Goal: Check status: Check status

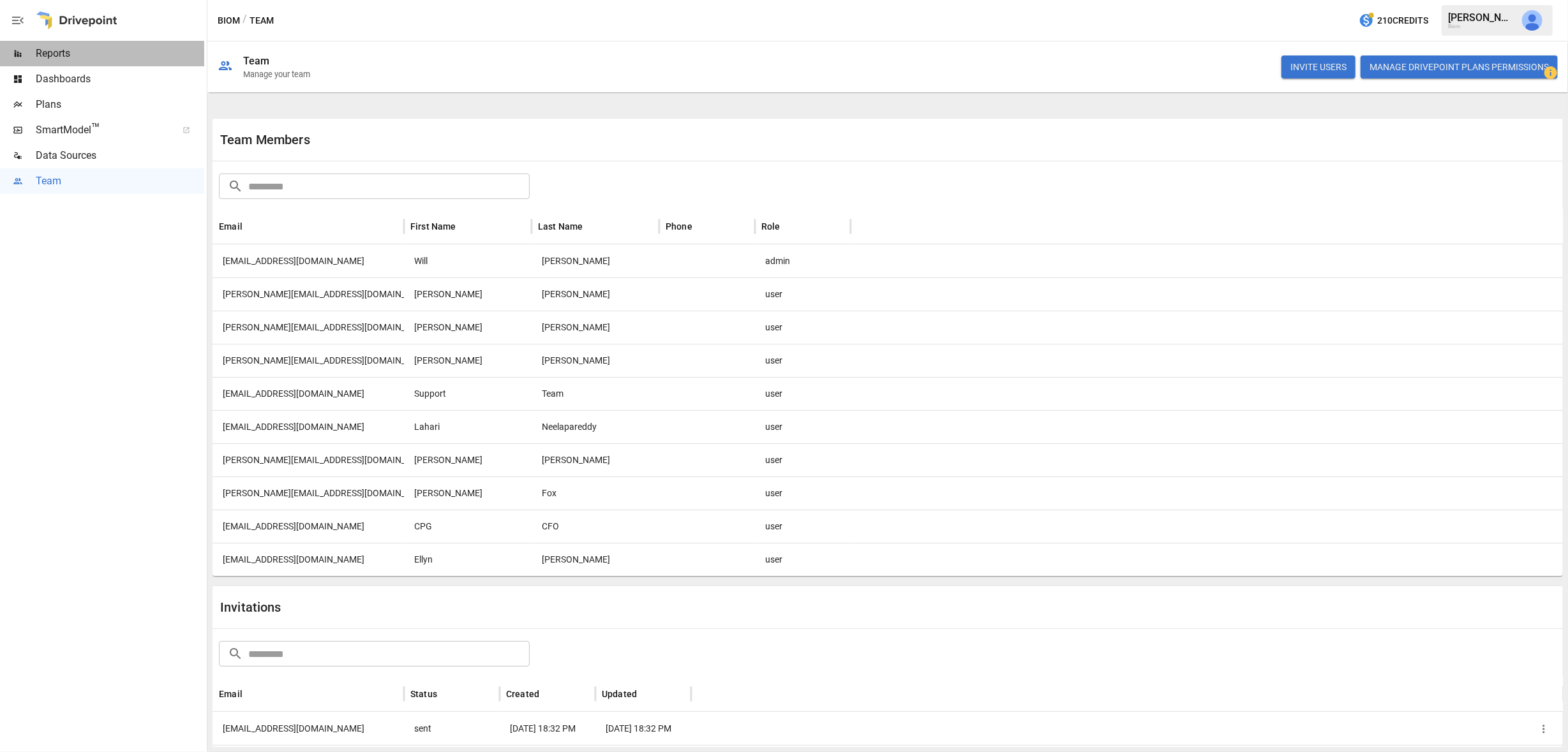
click at [73, 52] on span "Reports" at bounding box center [120, 54] width 169 height 15
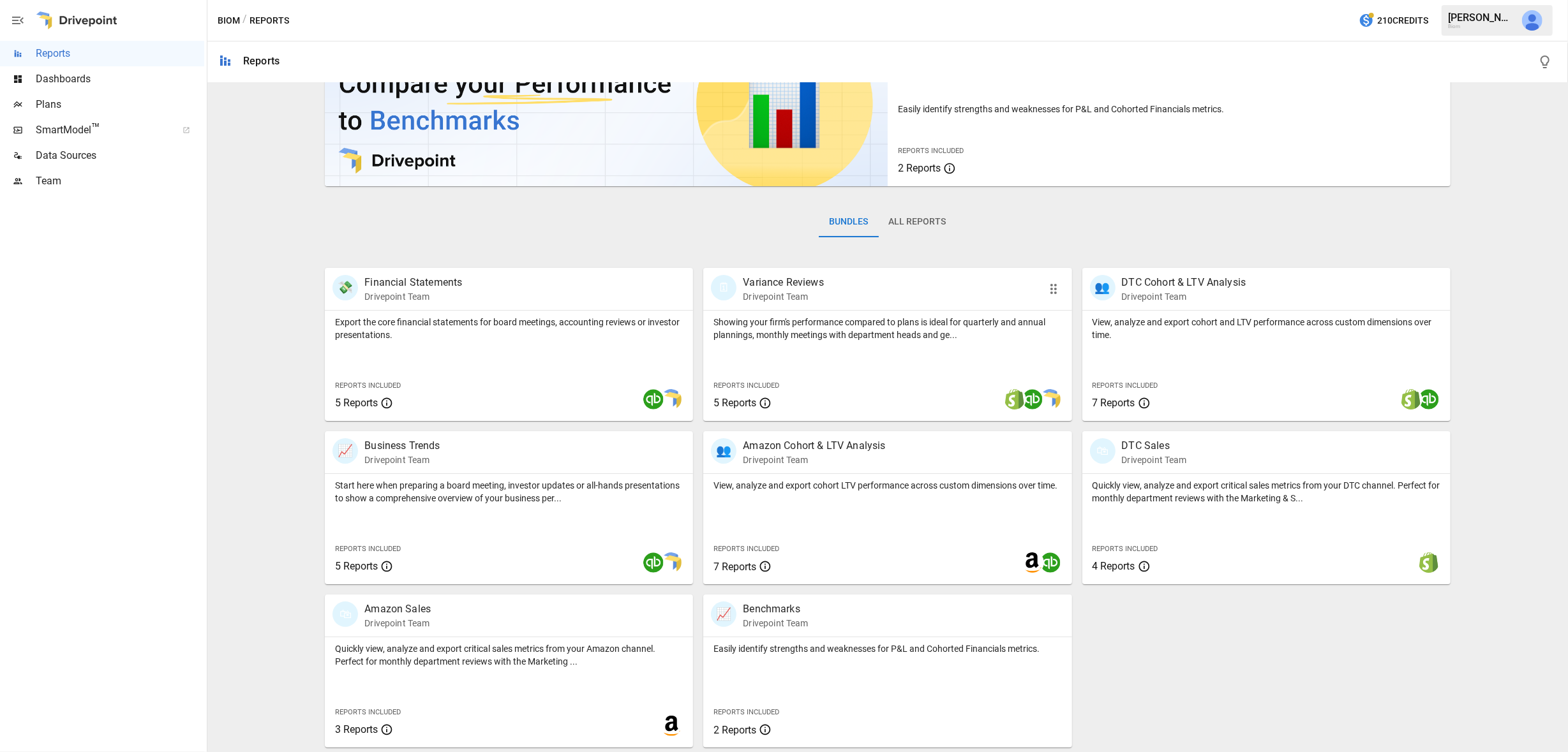
scroll to position [72, 0]
click at [1198, 484] on p "Quickly view, analyze and export critical sales metrics from your DTC channel. …" at bounding box center [1267, 492] width 348 height 26
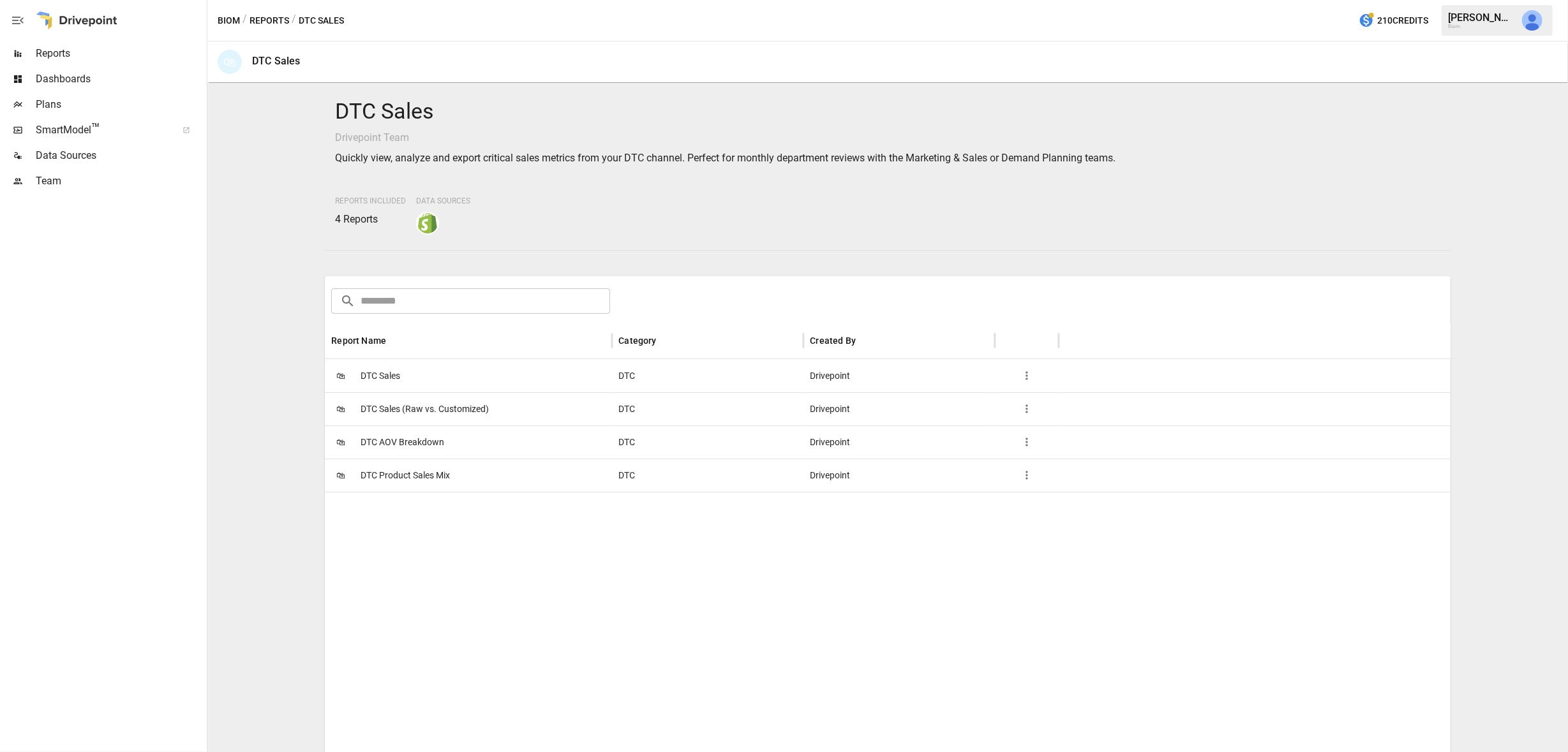
click at [269, 20] on button "Reports" at bounding box center [270, 20] width 39 height 16
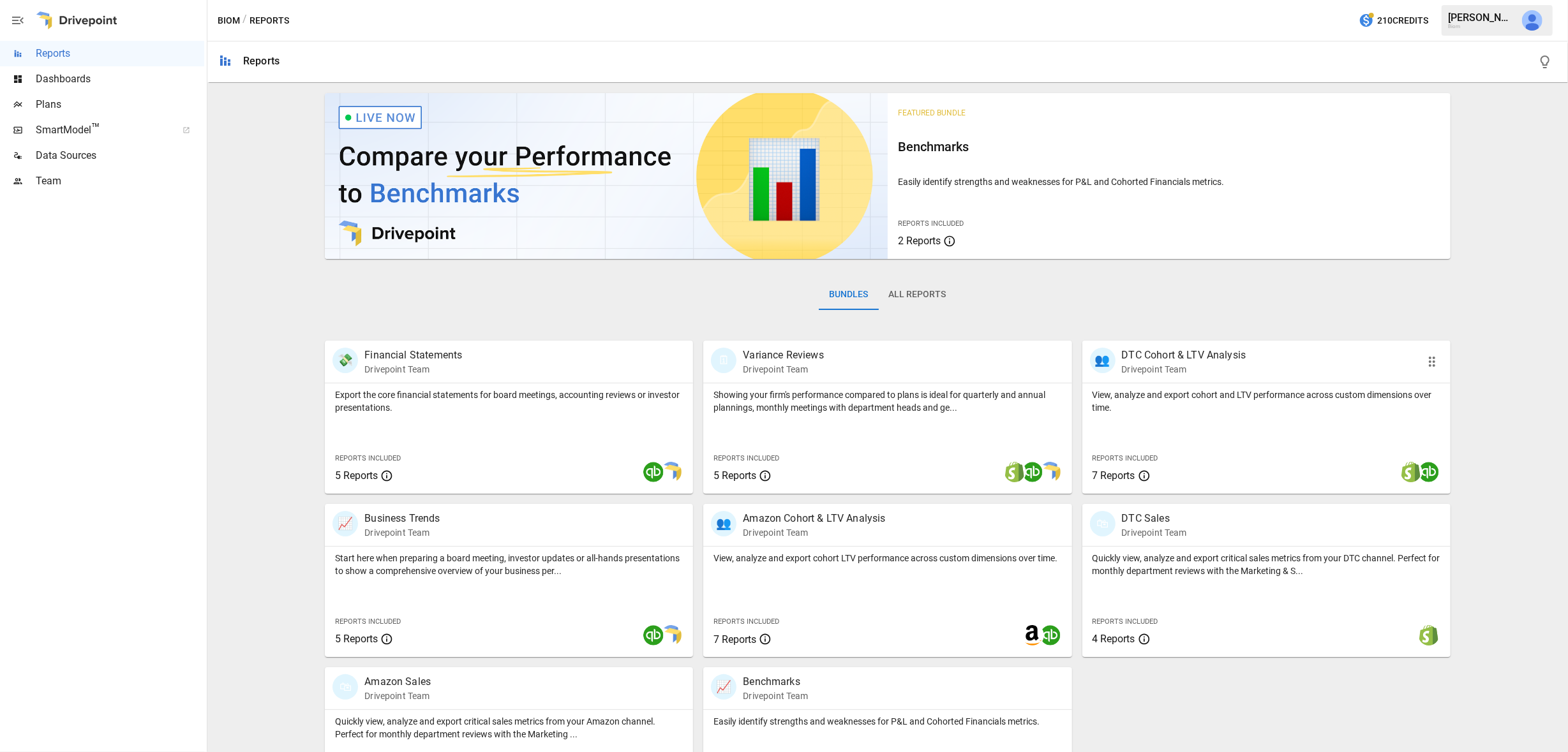
click at [1240, 396] on p "View, analyze and export cohort and LTV performance across custom dimensions ov…" at bounding box center [1267, 402] width 348 height 26
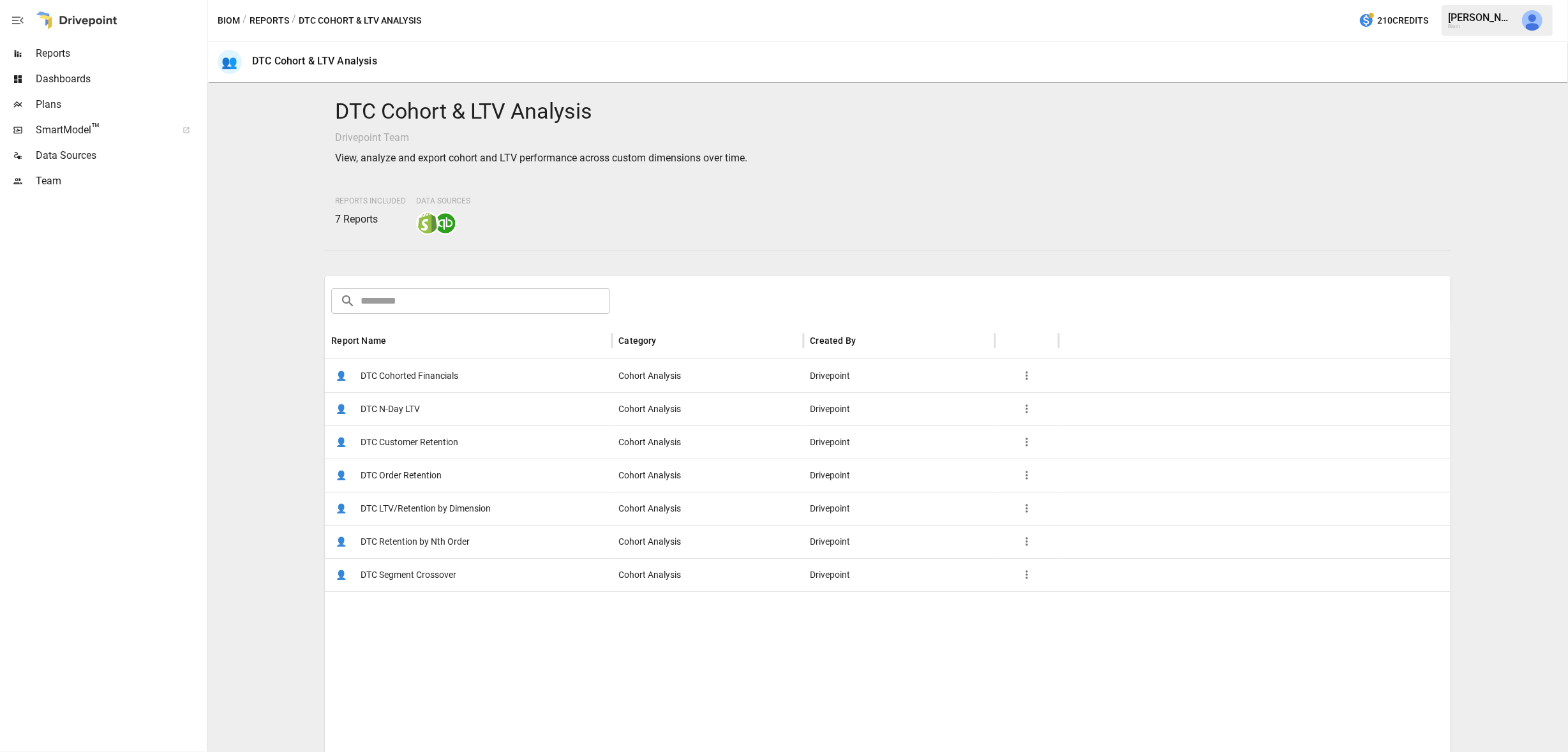
click at [439, 444] on span "DTC Customer Retention" at bounding box center [409, 443] width 97 height 32
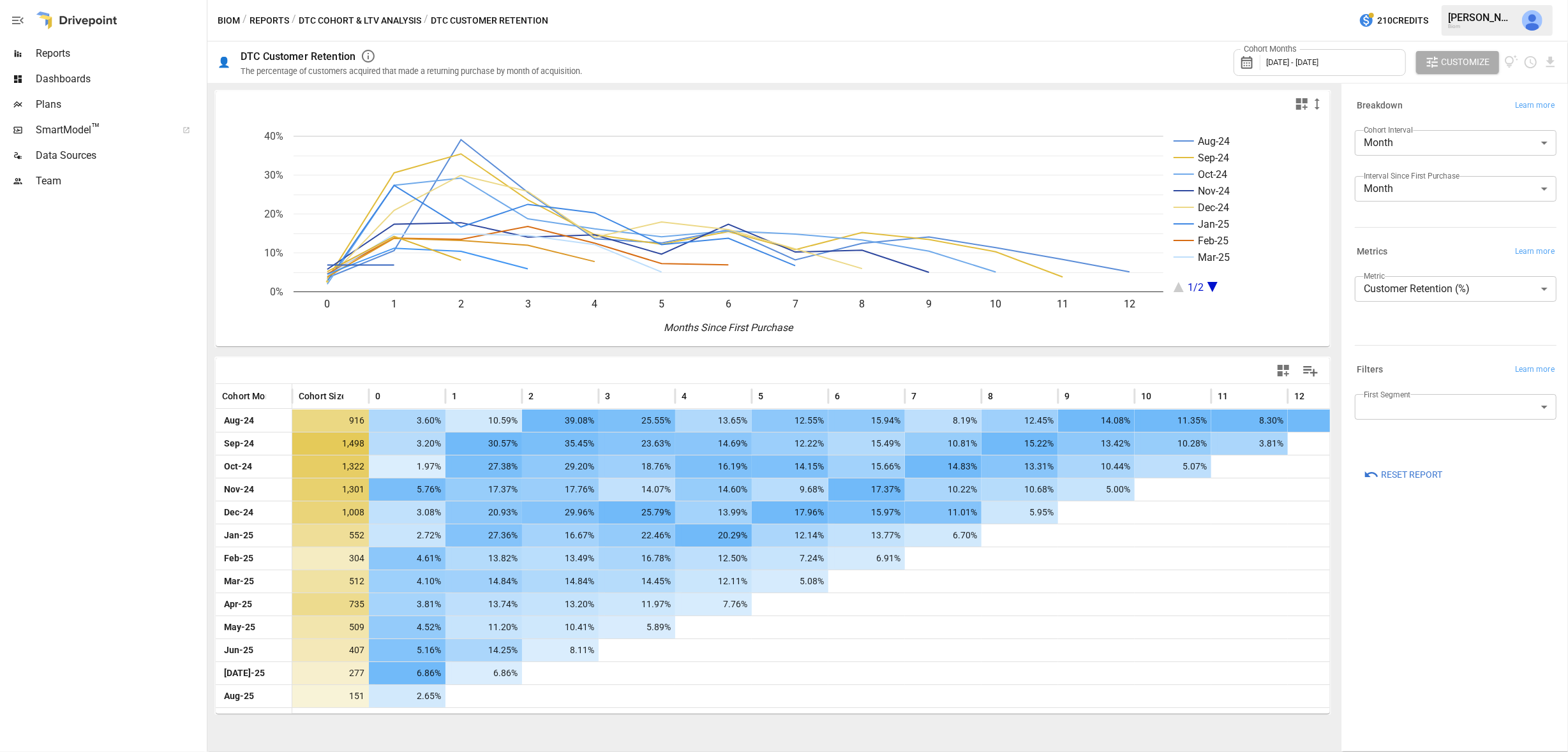
click at [1286, 61] on span "[DATE] - [DATE]" at bounding box center [1292, 61] width 52 height 9
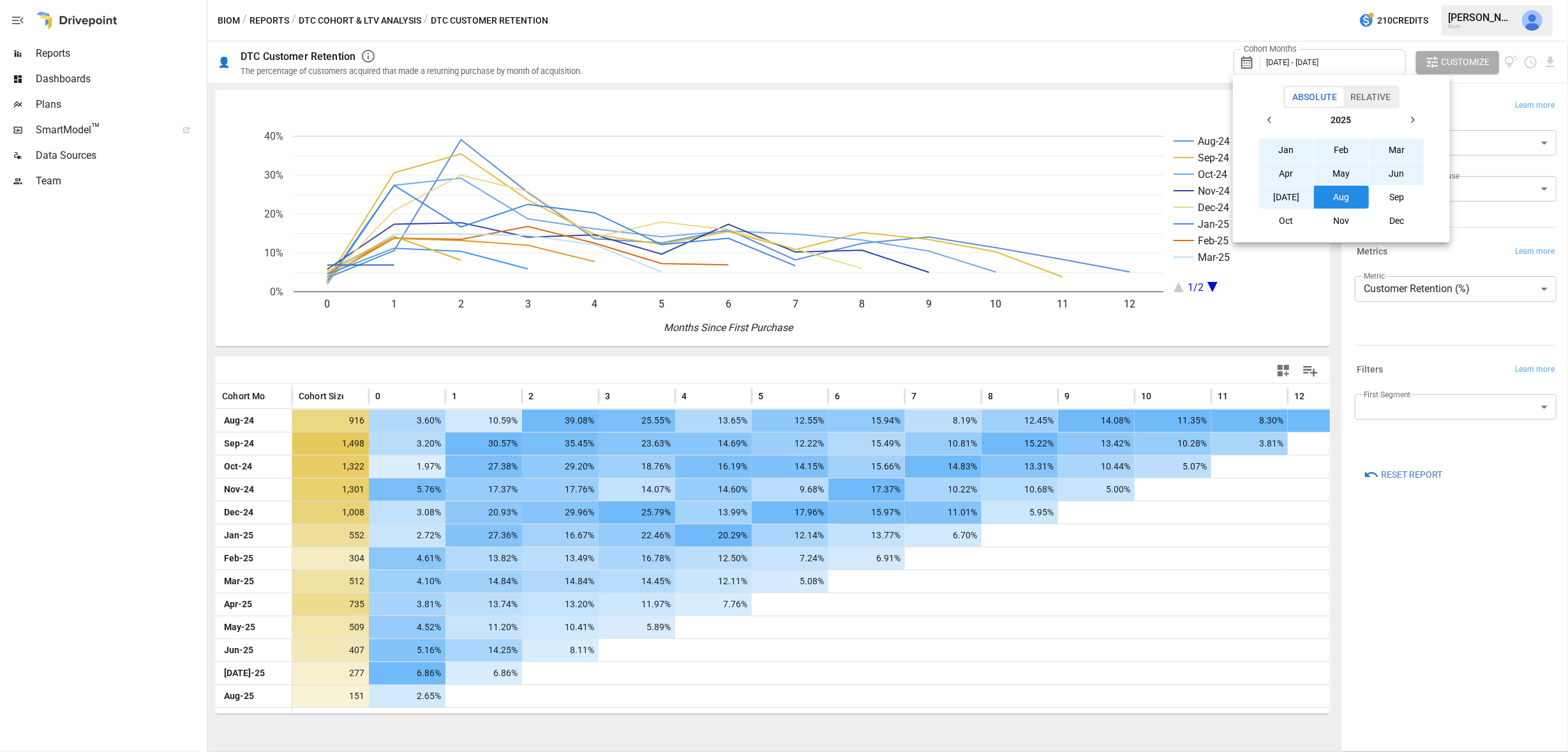
click at [1275, 119] on icon "button" at bounding box center [1270, 120] width 10 height 10
click at [1415, 117] on icon "button" at bounding box center [1413, 120] width 10 height 10
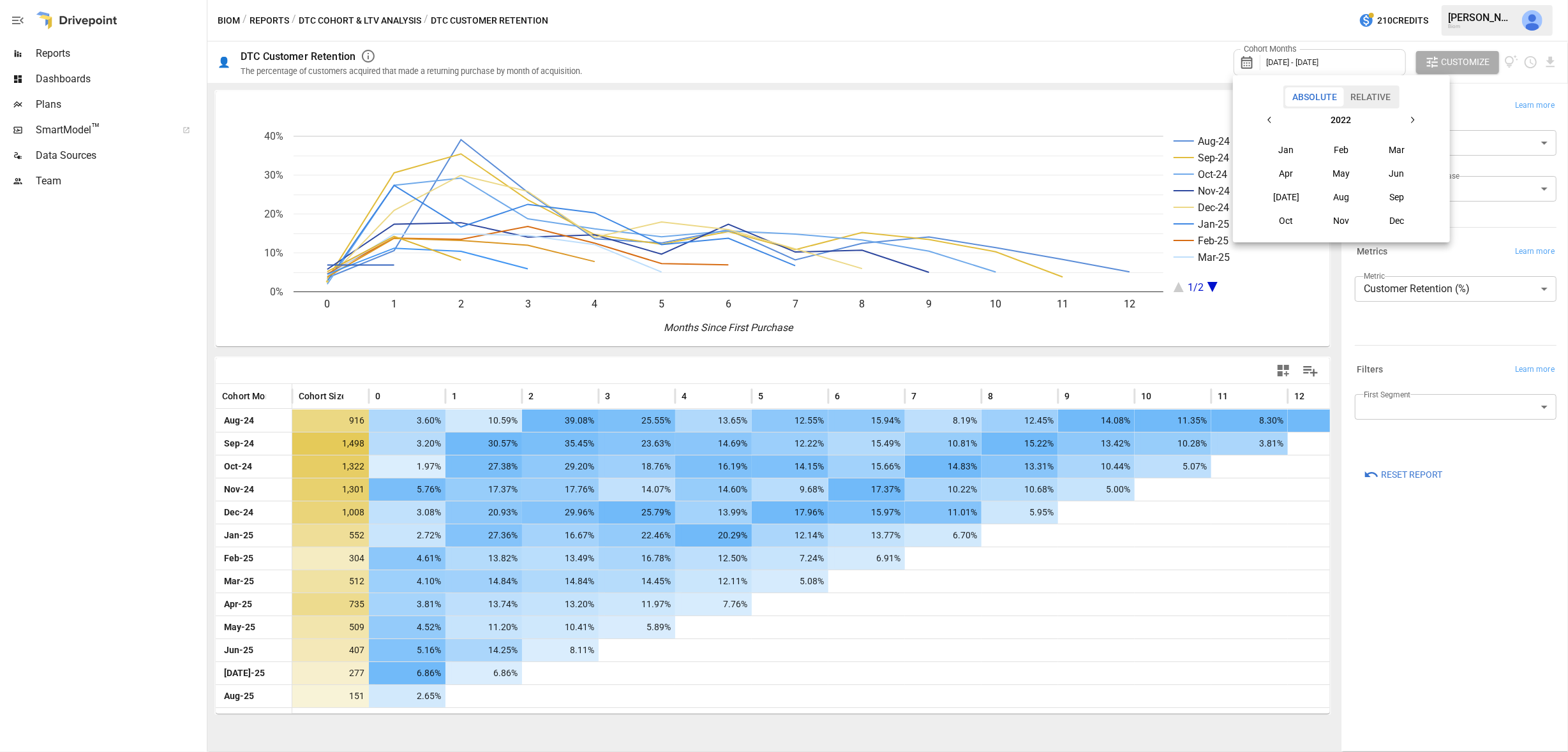
click at [1343, 221] on button "Nov" at bounding box center [1341, 220] width 55 height 23
click at [1414, 120] on icon "button" at bounding box center [1414, 119] width 3 height 6
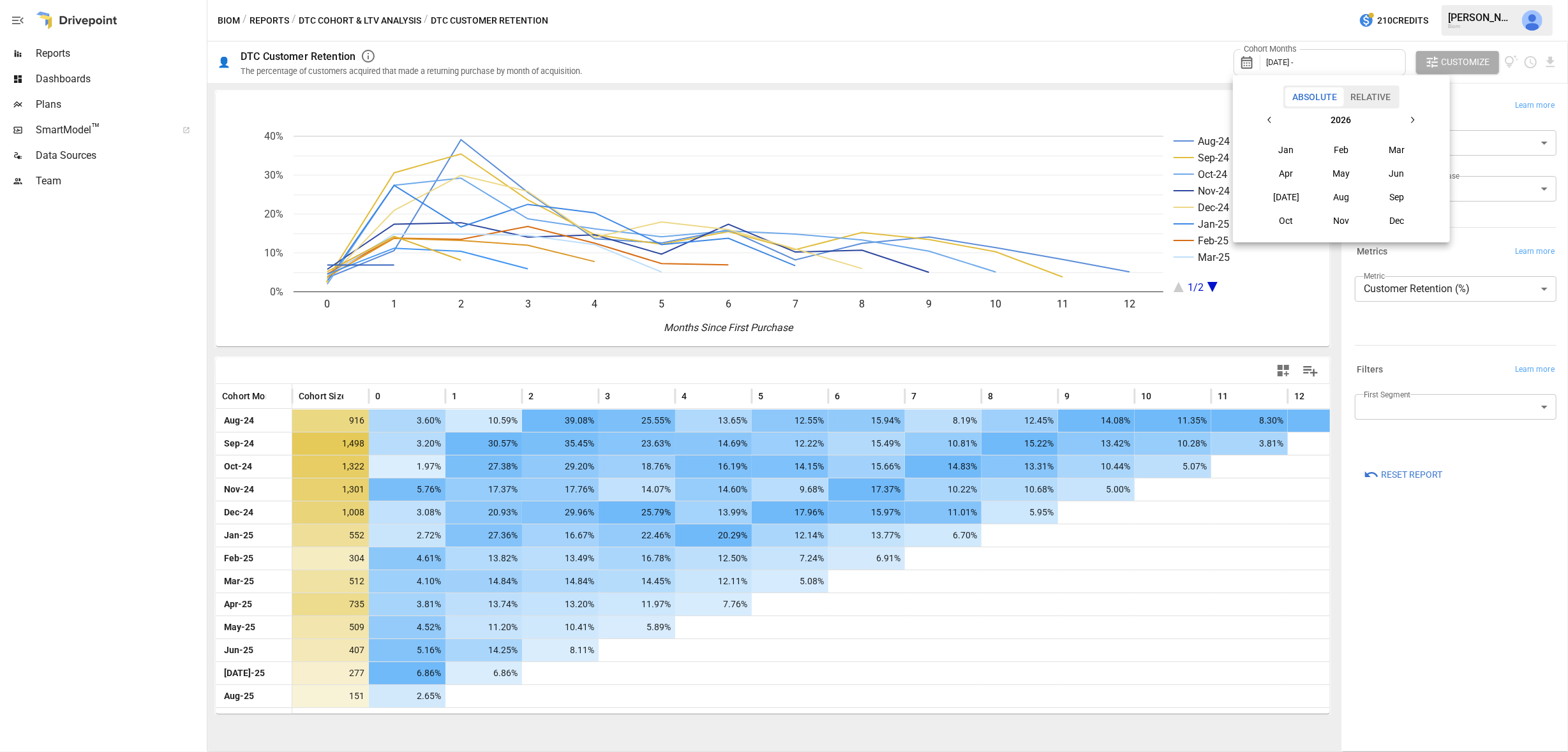
click at [1414, 120] on icon "button" at bounding box center [1414, 119] width 3 height 6
click at [1270, 121] on icon "button" at bounding box center [1270, 120] width 10 height 10
click at [1400, 194] on button "Sep" at bounding box center [1397, 197] width 55 height 23
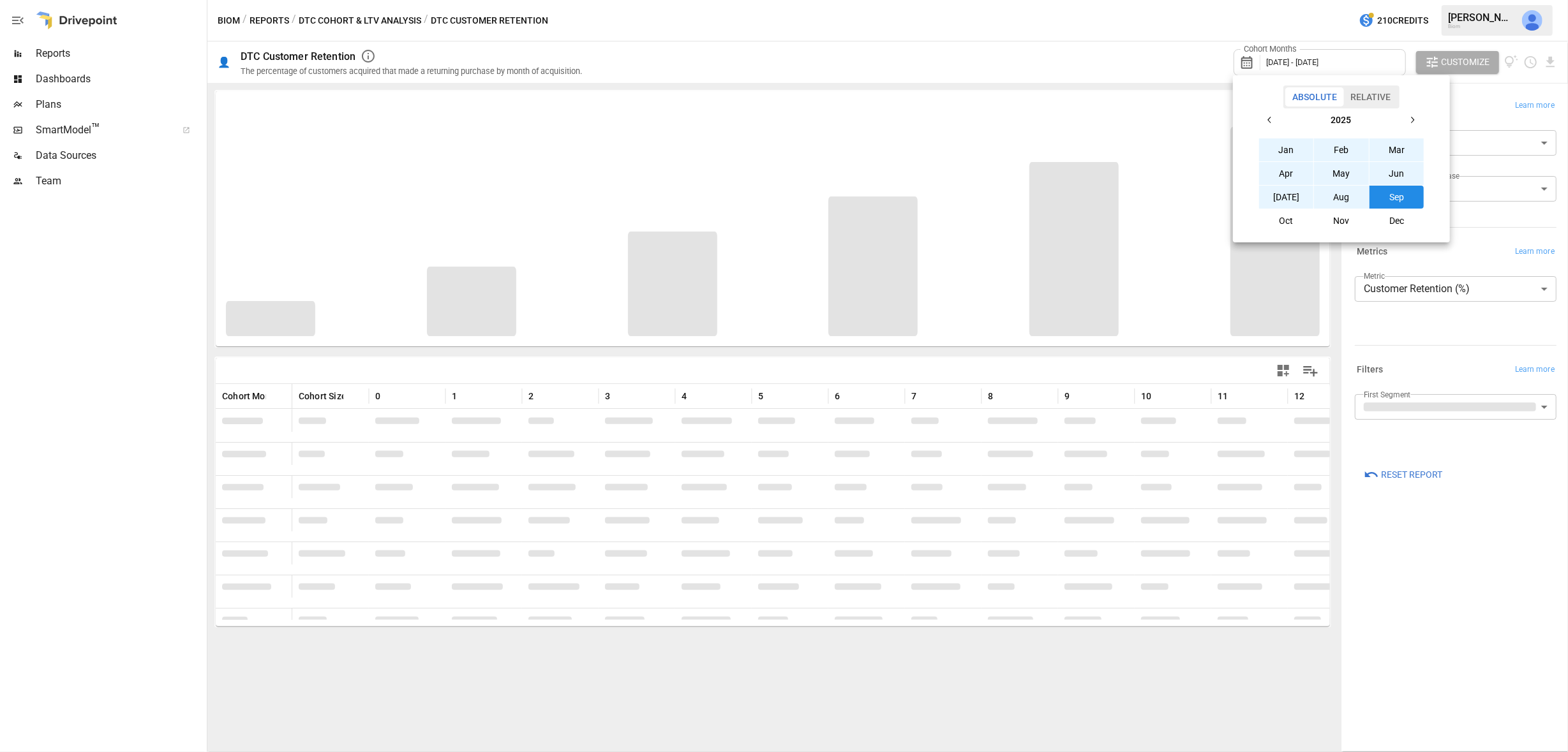
click at [1132, 26] on div at bounding box center [784, 376] width 1568 height 752
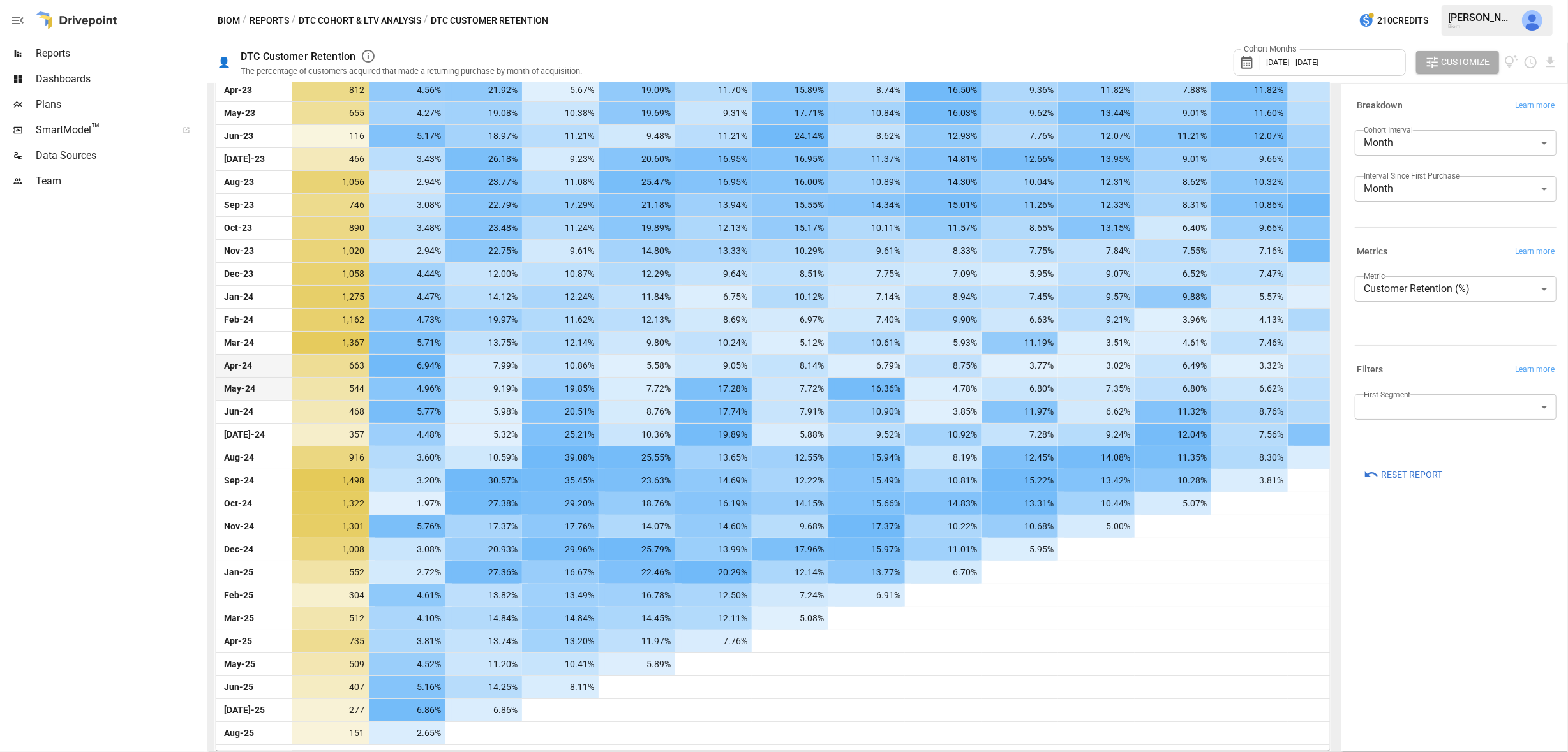
scroll to position [442, 0]
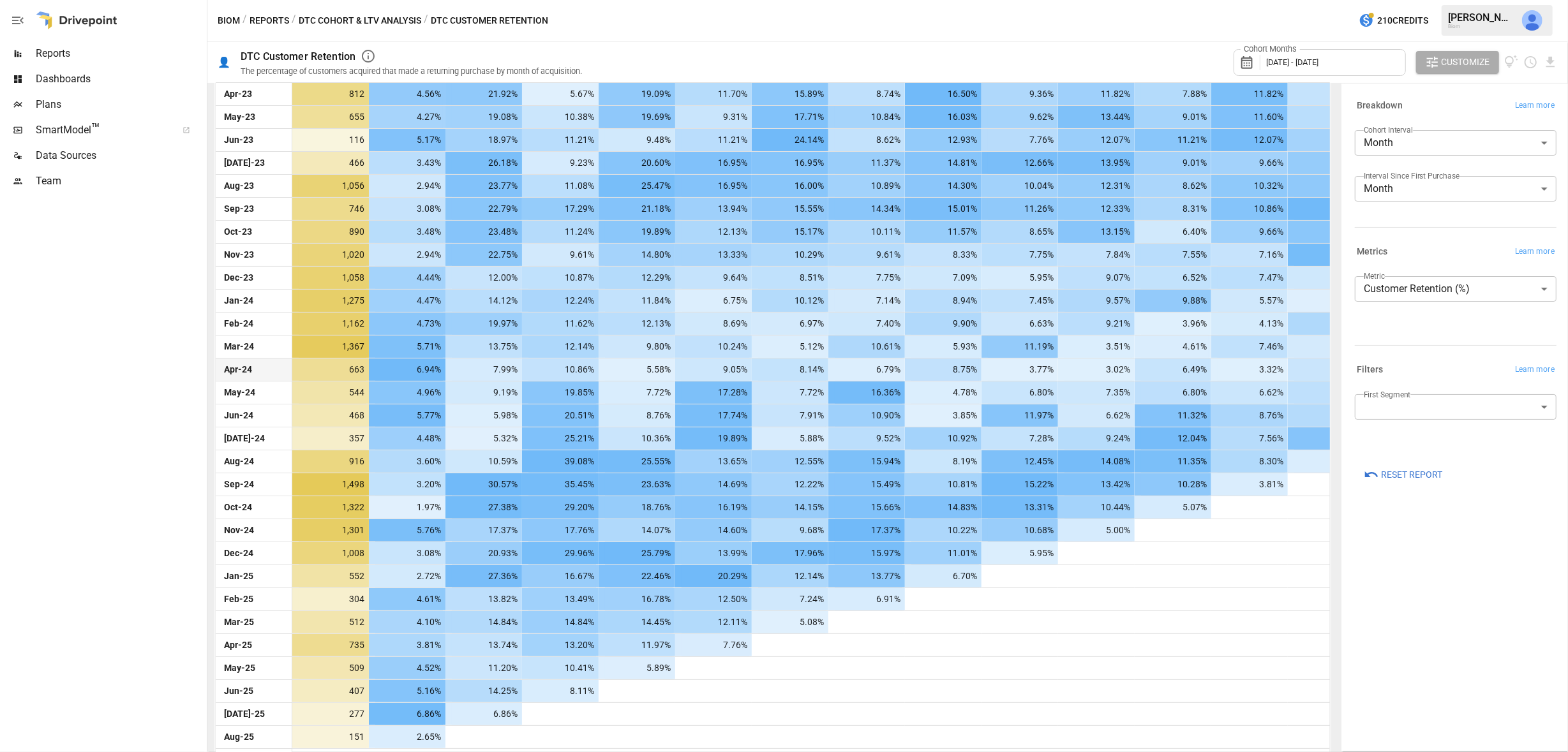
click at [1467, 0] on body "Reports Dashboards Plans SmartModel ™ Data Sources Team Biom / Reports / DTC Co…" at bounding box center [784, 0] width 1568 height 0
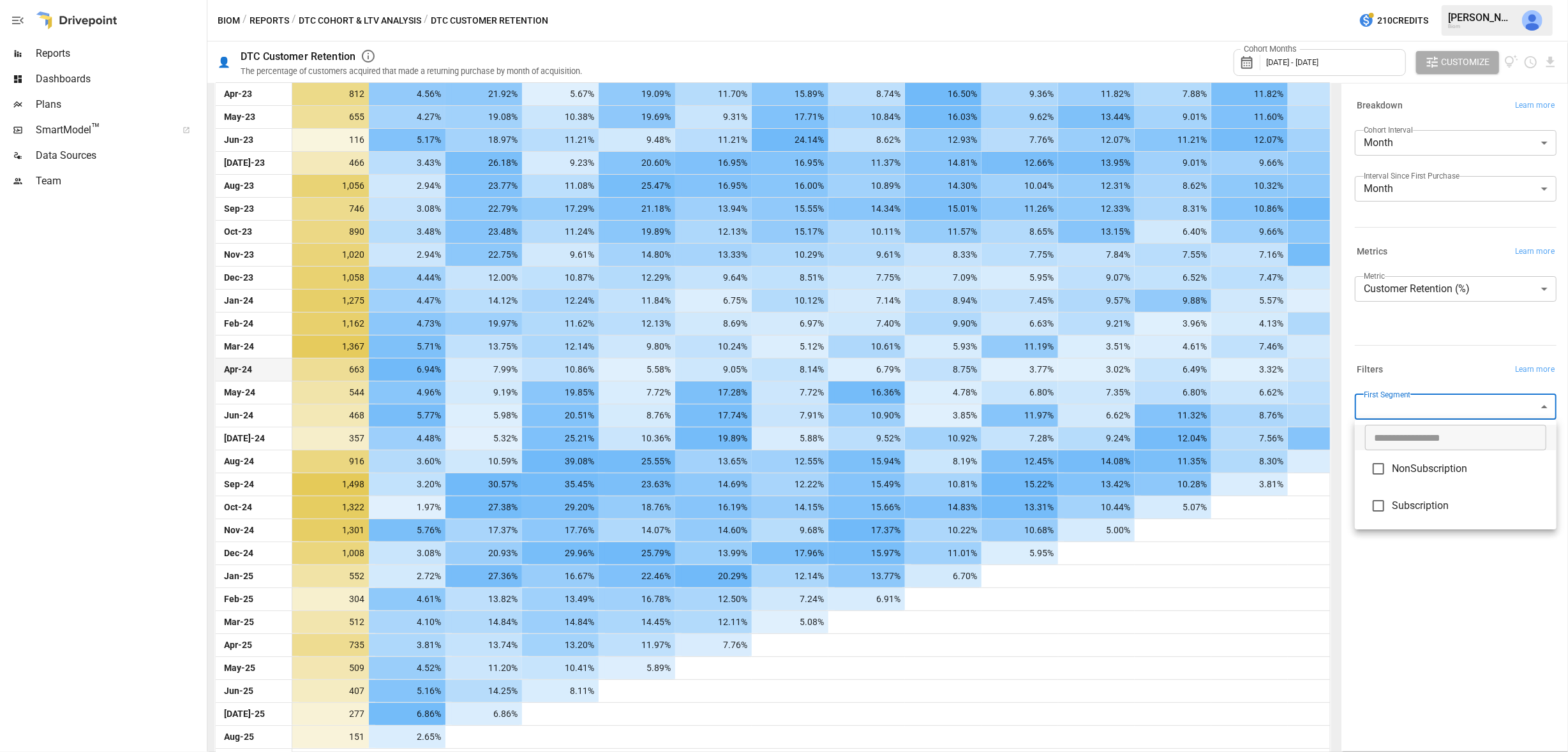
type input "**********"
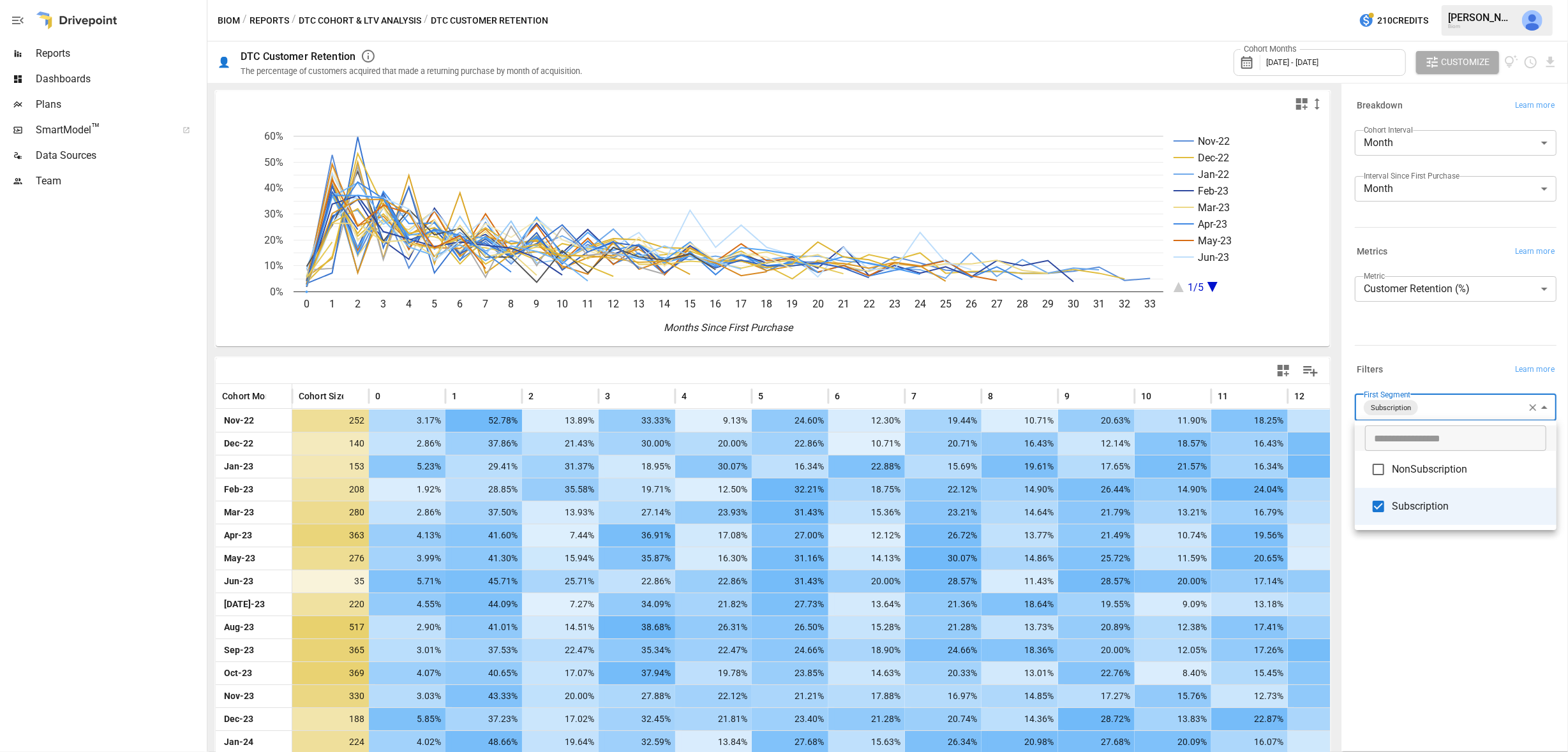
drag, startPoint x: 162, startPoint y: 321, endPoint x: 173, endPoint y: 319, distance: 11.2
click at [166, 321] on div at bounding box center [784, 376] width 1568 height 752
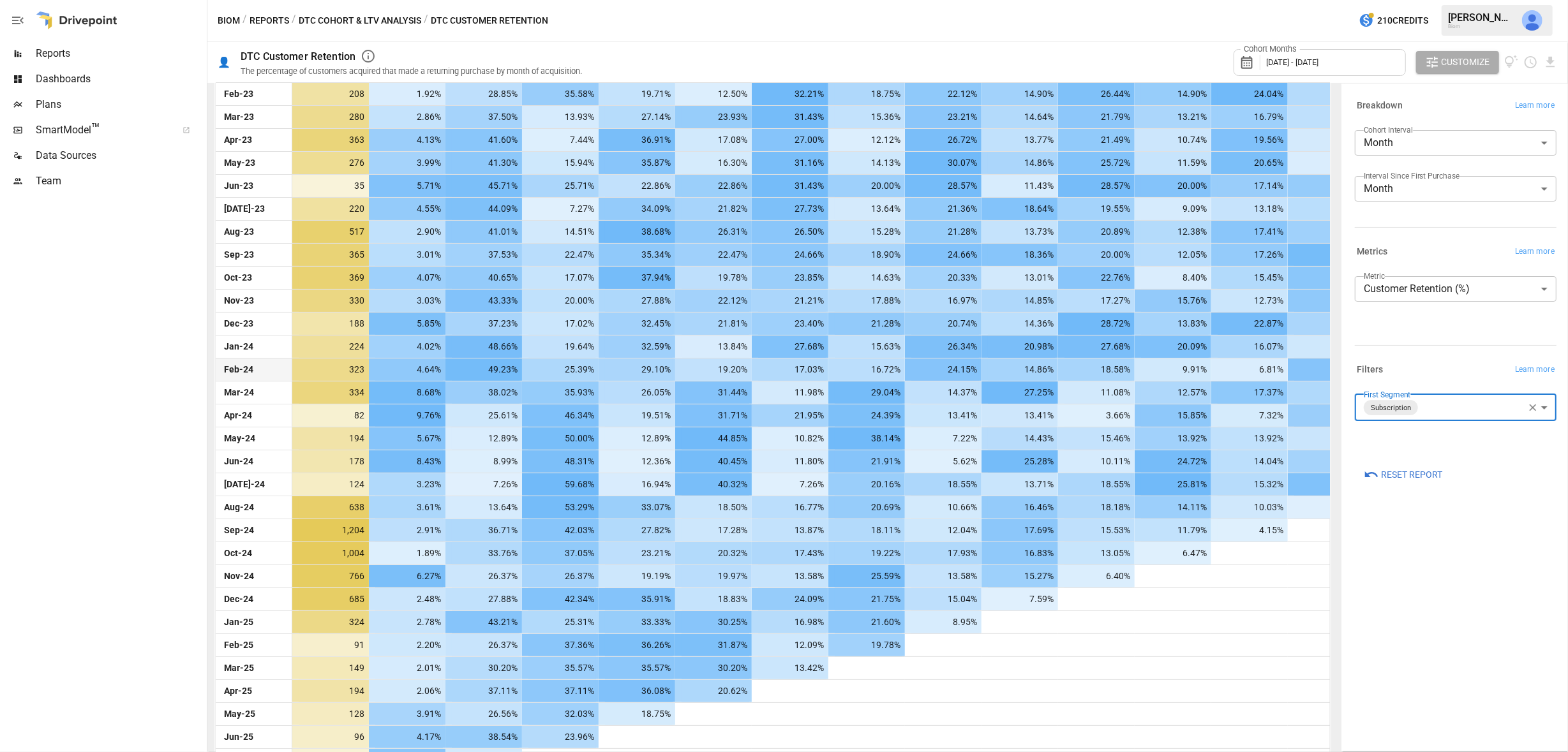
scroll to position [445, 0]
